Goal: Find contact information: Find contact information

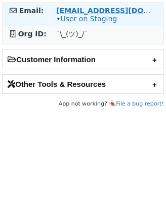
click at [84, 10] on strong "[EMAIL_ADDRESS][DOMAIN_NAME]" at bounding box center [125, 11] width 138 height 8
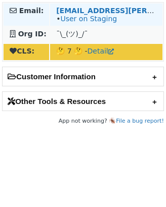
click at [87, 5] on td "aaggarwal@laura.ca • User on Staging" at bounding box center [106, 15] width 112 height 22
click at [87, 8] on strong "aaggarwal@laura.ca" at bounding box center [158, 11] width 204 height 8
click at [86, 10] on strong "[EMAIL_ADDRESS][PERSON_NAME][DOMAIN_NAME]" at bounding box center [158, 11] width 204 height 8
